Goal: Task Accomplishment & Management: Use online tool/utility

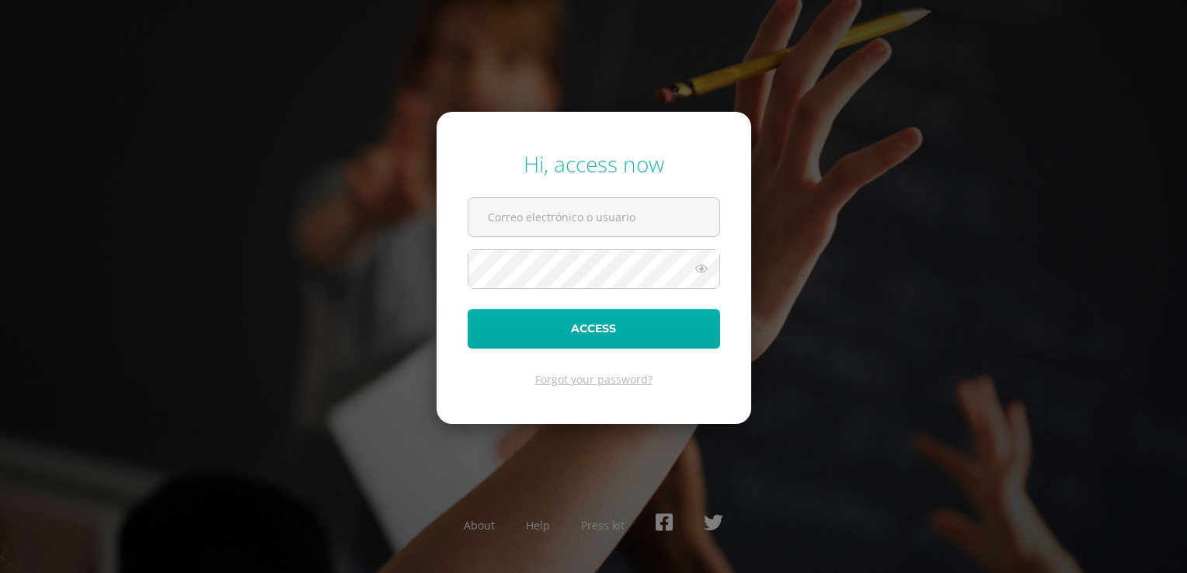
type input "[EMAIL_ADDRESS][DOMAIN_NAME]"
click at [601, 337] on button "Access" at bounding box center [594, 329] width 253 height 40
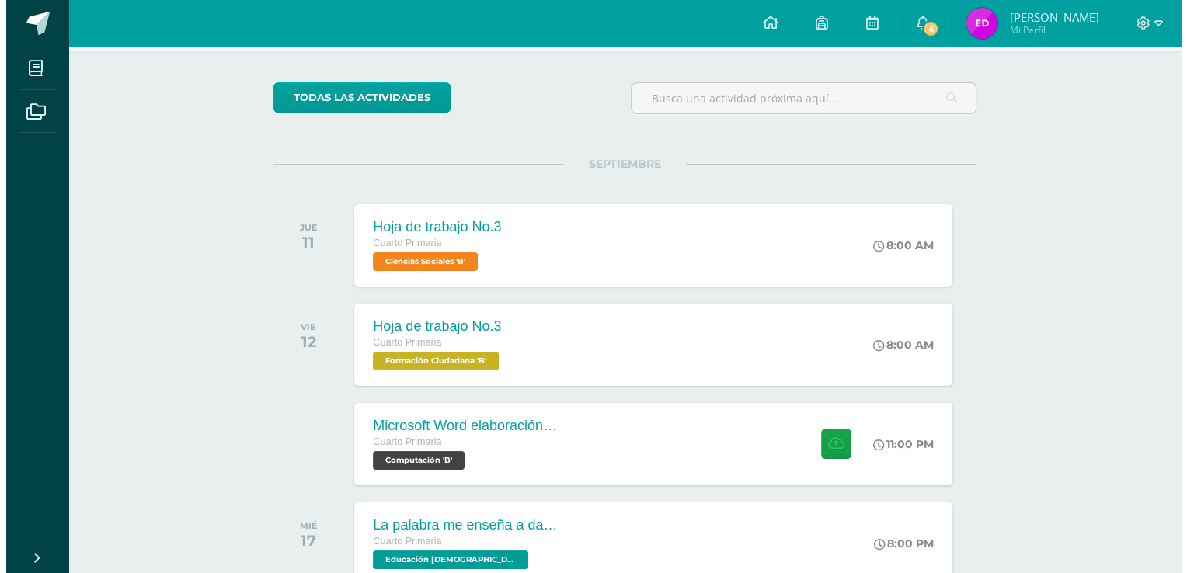
scroll to position [78, 0]
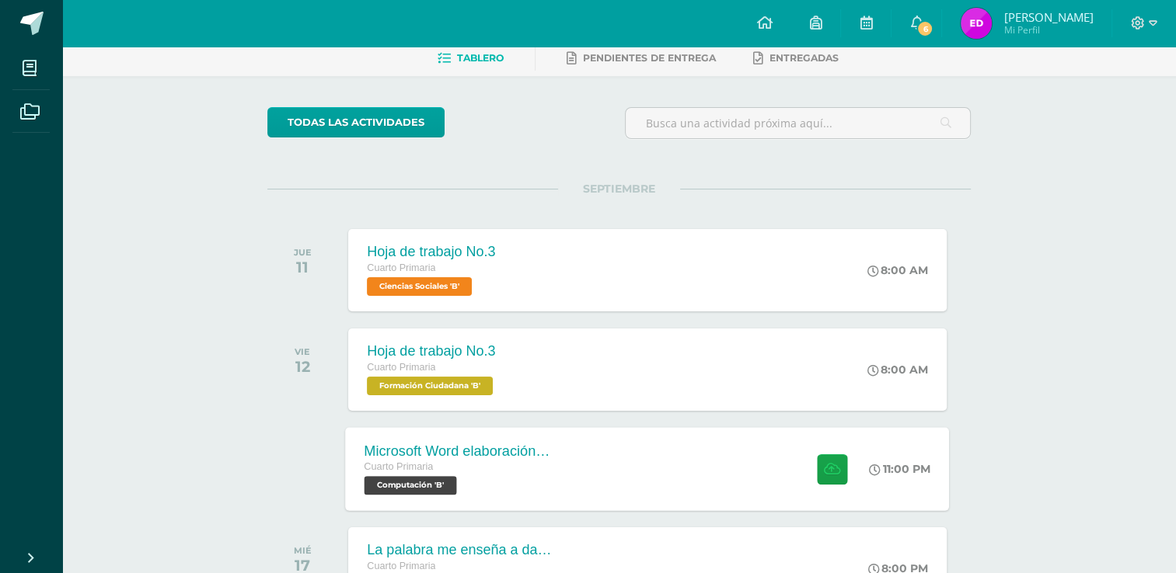
click at [572, 467] on div "Microsoft Word elaboración redacción y personalización de documentos Cuarto Pri…" at bounding box center [648, 468] width 604 height 83
